Goal: Find specific page/section: Find specific page/section

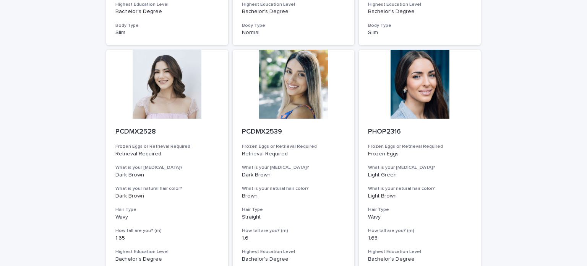
scroll to position [876, 0]
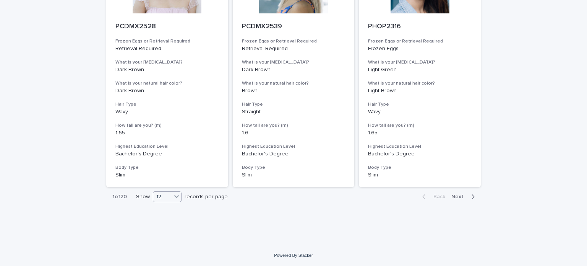
click at [166, 198] on div "12" at bounding box center [162, 197] width 18 height 8
click at [162, 224] on div "36" at bounding box center [165, 224] width 28 height 9
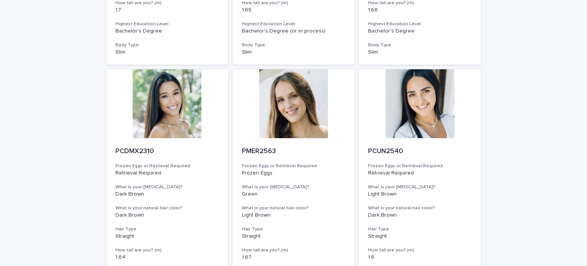
scroll to position [1493, 0]
click at [179, 108] on div at bounding box center [167, 104] width 122 height 69
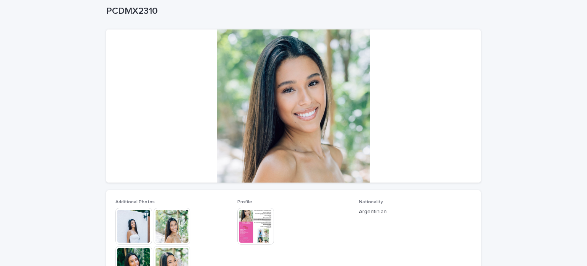
scroll to position [43, 0]
click at [243, 123] on div at bounding box center [293, 105] width 375 height 153
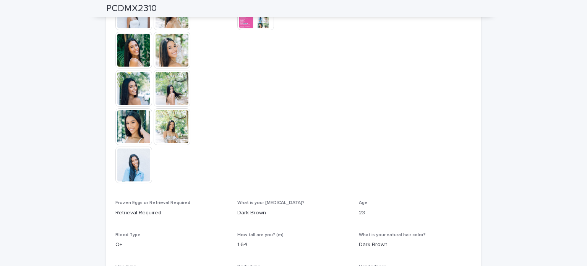
scroll to position [384, 0]
